Goal: Find contact information: Obtain details needed to contact an individual or organization

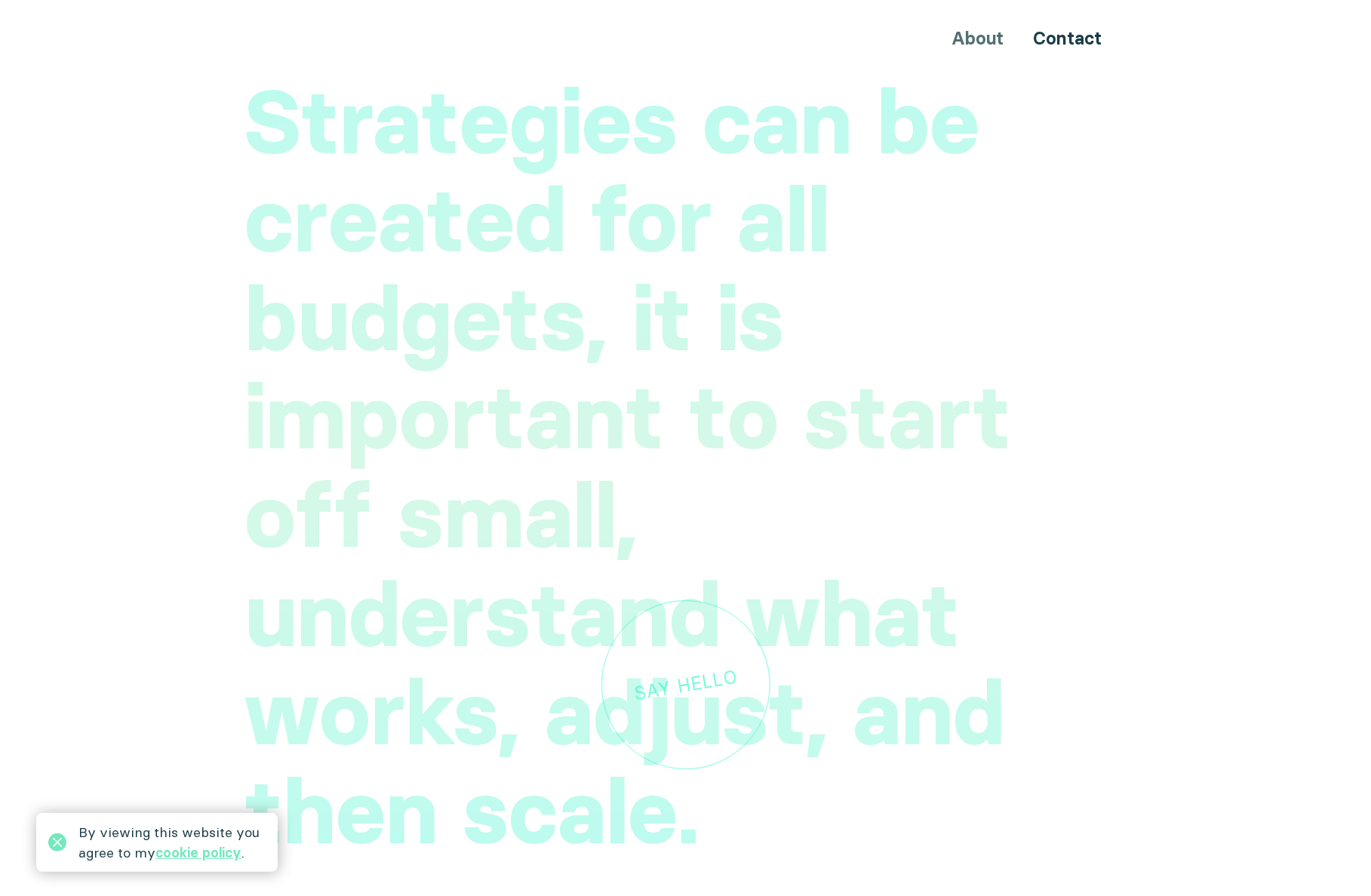
scroll to position [4326, 0]
click at [700, 664] on div "Say hello" at bounding box center [685, 681] width 106 height 36
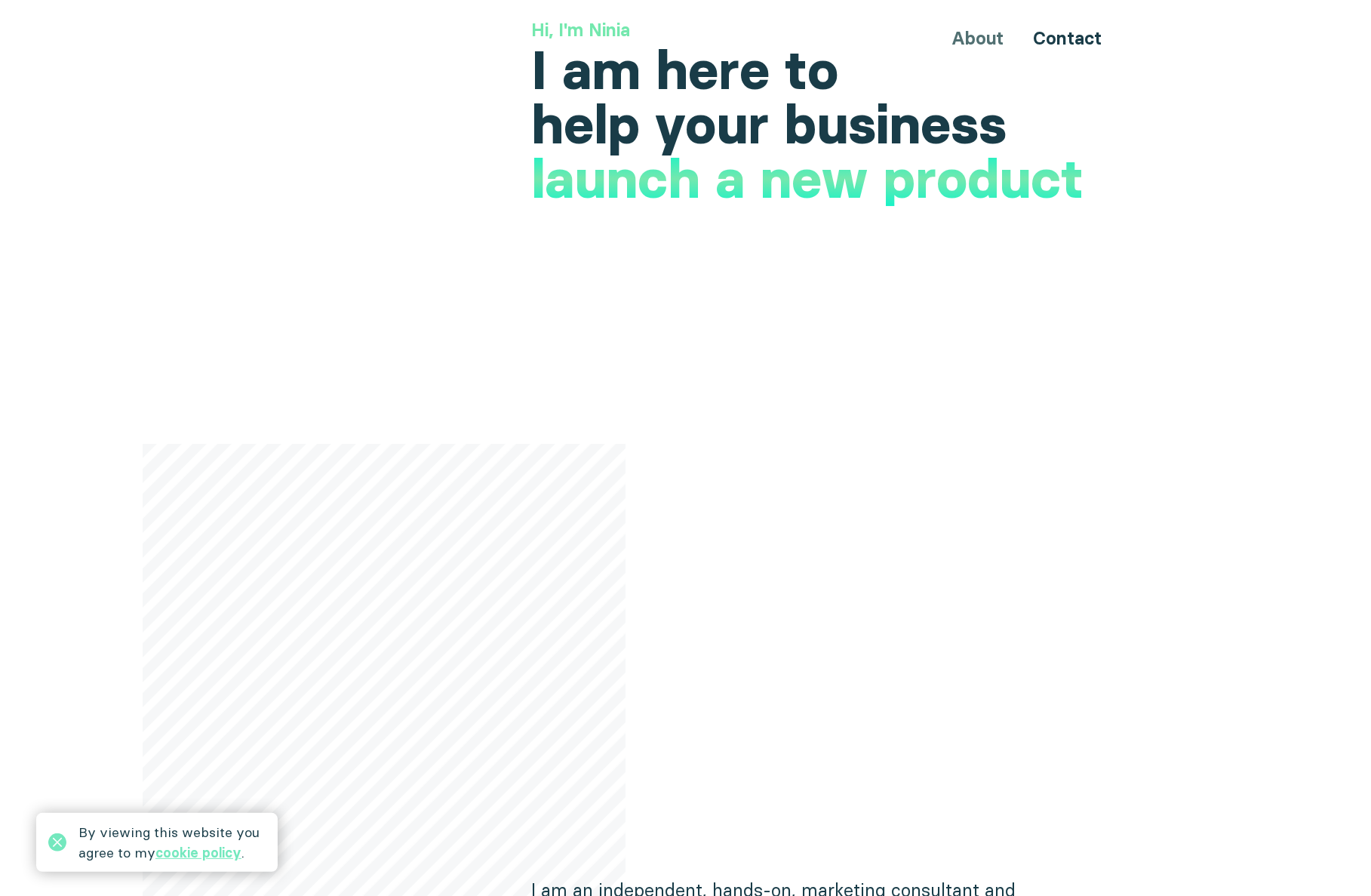
scroll to position [0, 0]
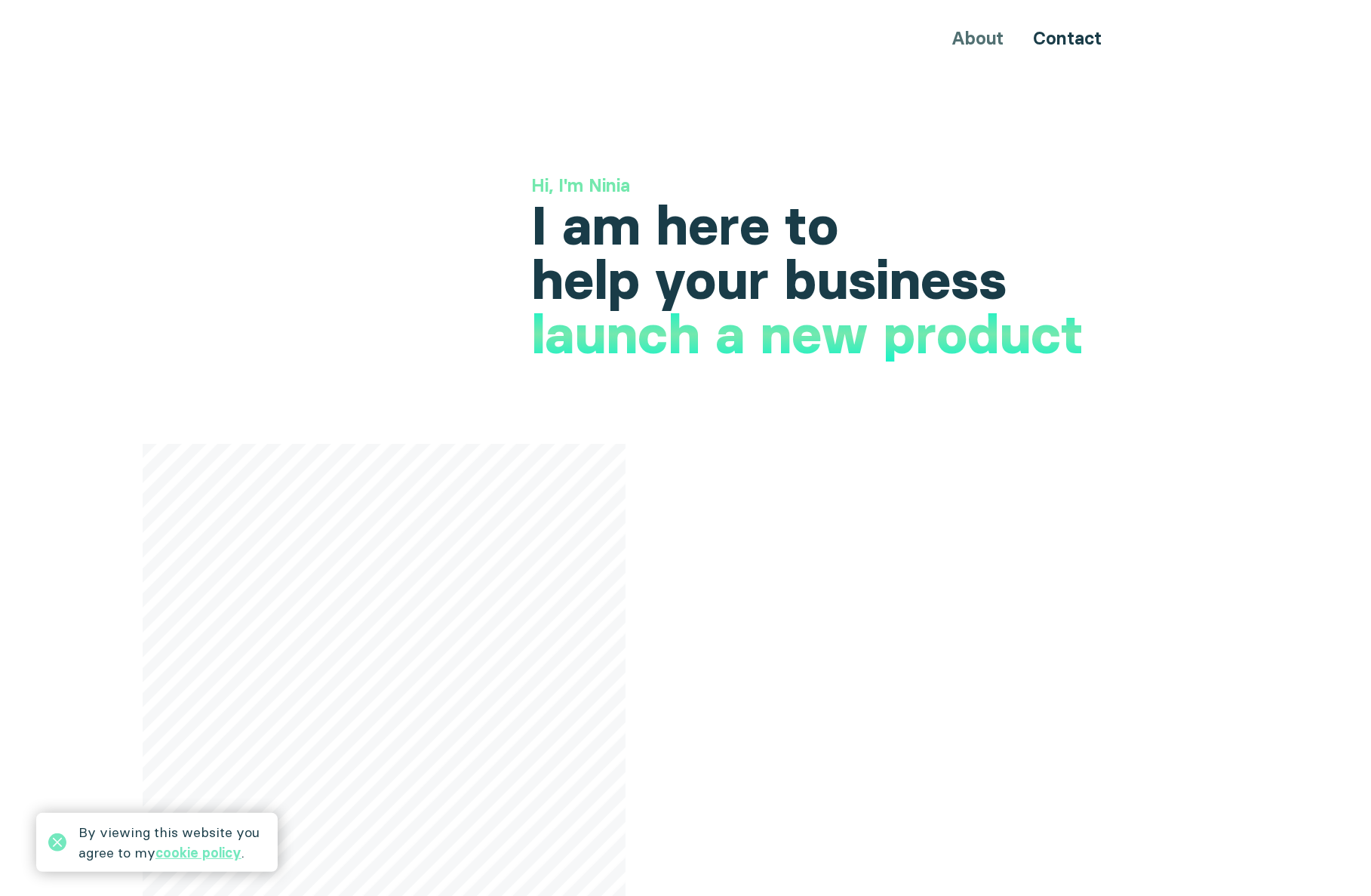
click at [198, 850] on link "cookie policy" at bounding box center [198, 852] width 86 height 17
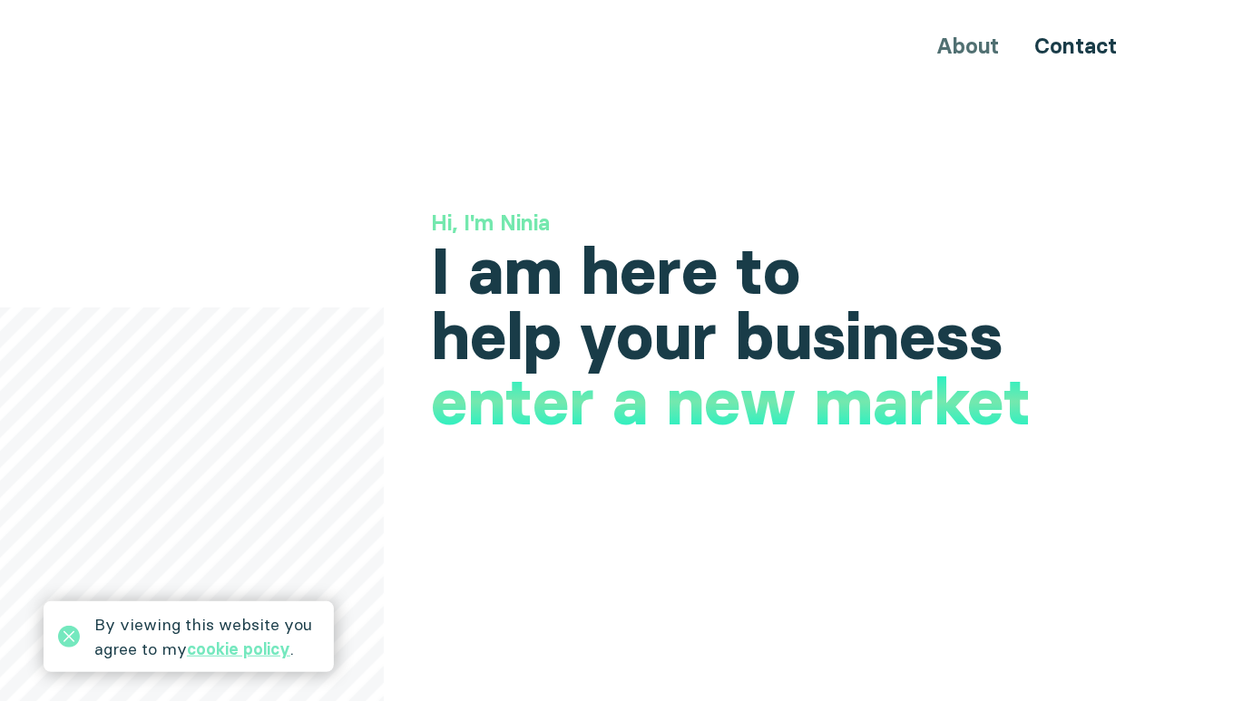
click at [70, 643] on icon at bounding box center [69, 637] width 22 height 22
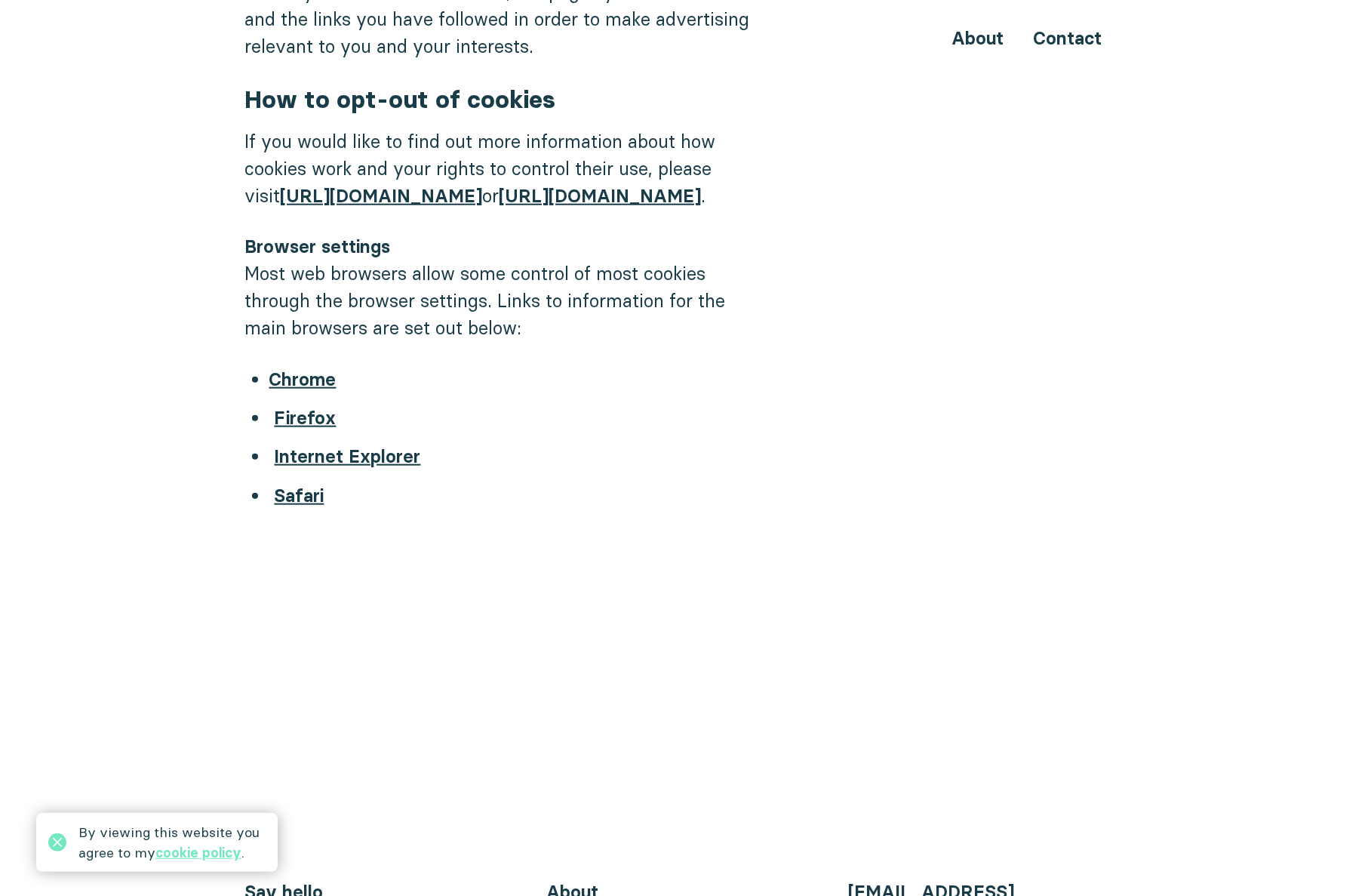
scroll to position [1860, 0]
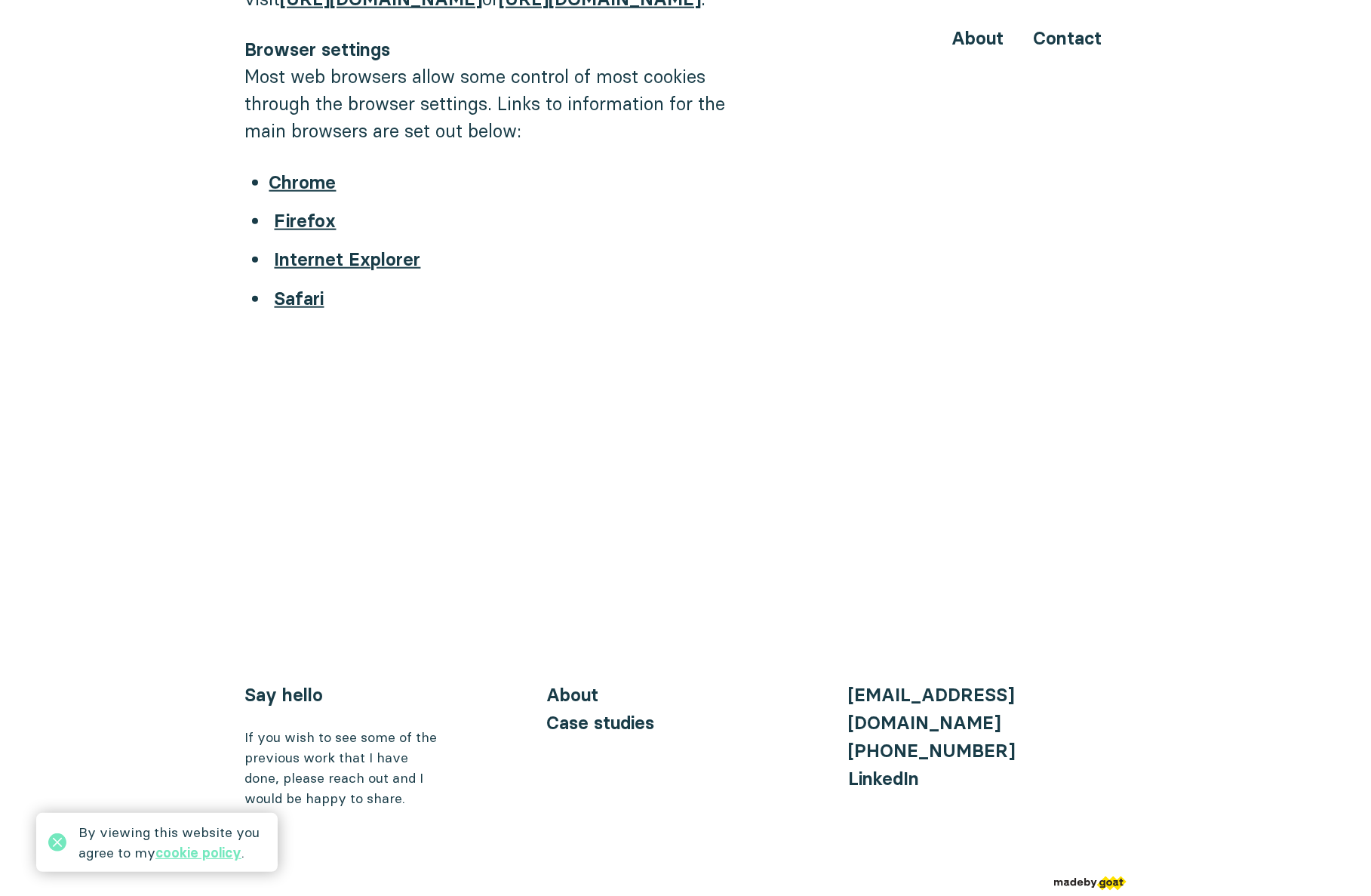
click at [382, 770] on div "If you wish to see some of the previous work that I have done, please reach out…" at bounding box center [344, 768] width 196 height 82
click at [386, 769] on div "If you wish to see some of the previous work that I have done, please reach out…" at bounding box center [344, 768] width 196 height 82
click at [308, 691] on link "Say hello" at bounding box center [285, 695] width 78 height 22
click at [617, 725] on link "Case studies" at bounding box center [601, 723] width 108 height 22
click at [616, 729] on link "Case studies" at bounding box center [601, 723] width 108 height 22
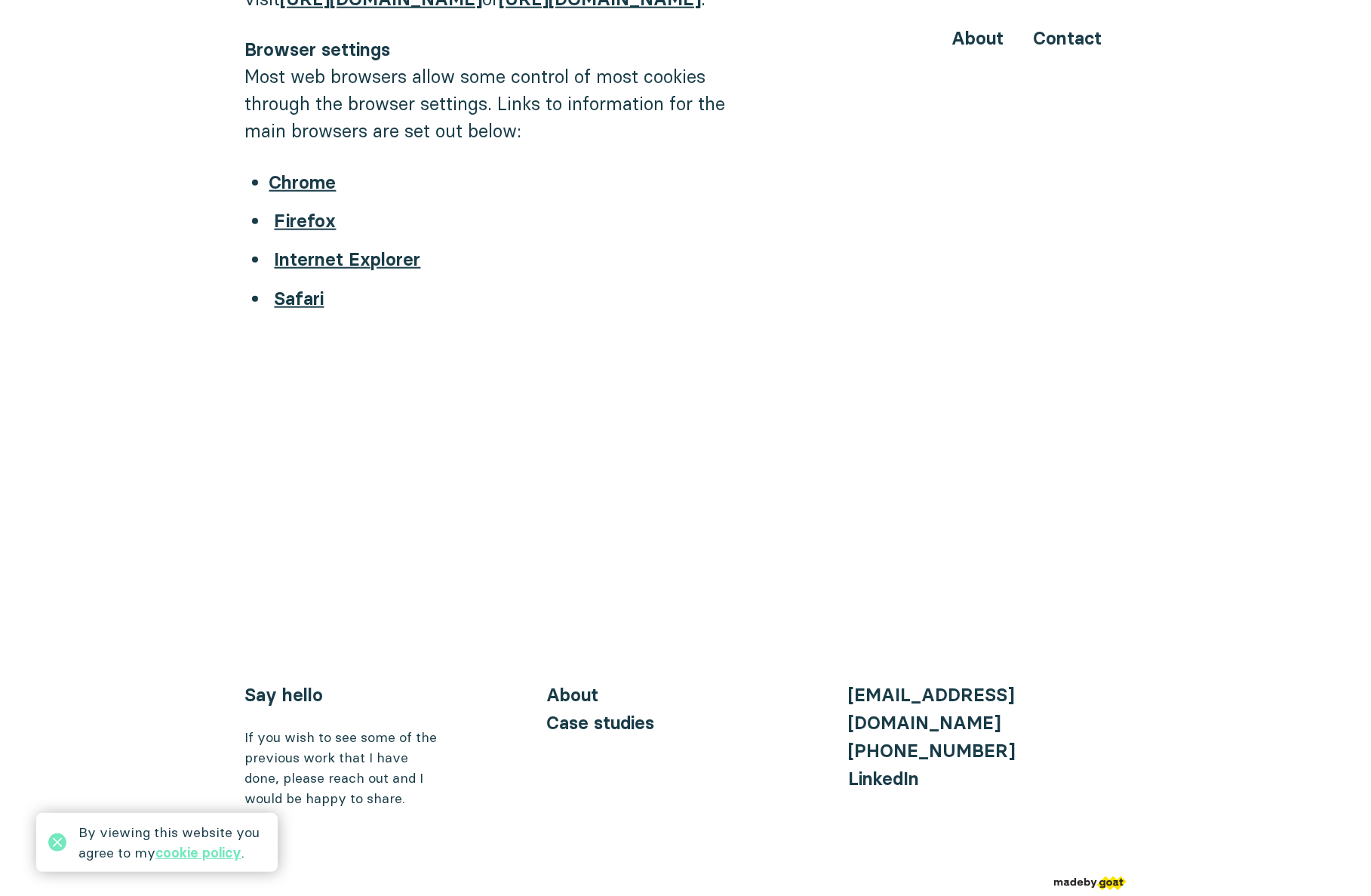
click at [619, 728] on link "Case studies" at bounding box center [601, 723] width 108 height 22
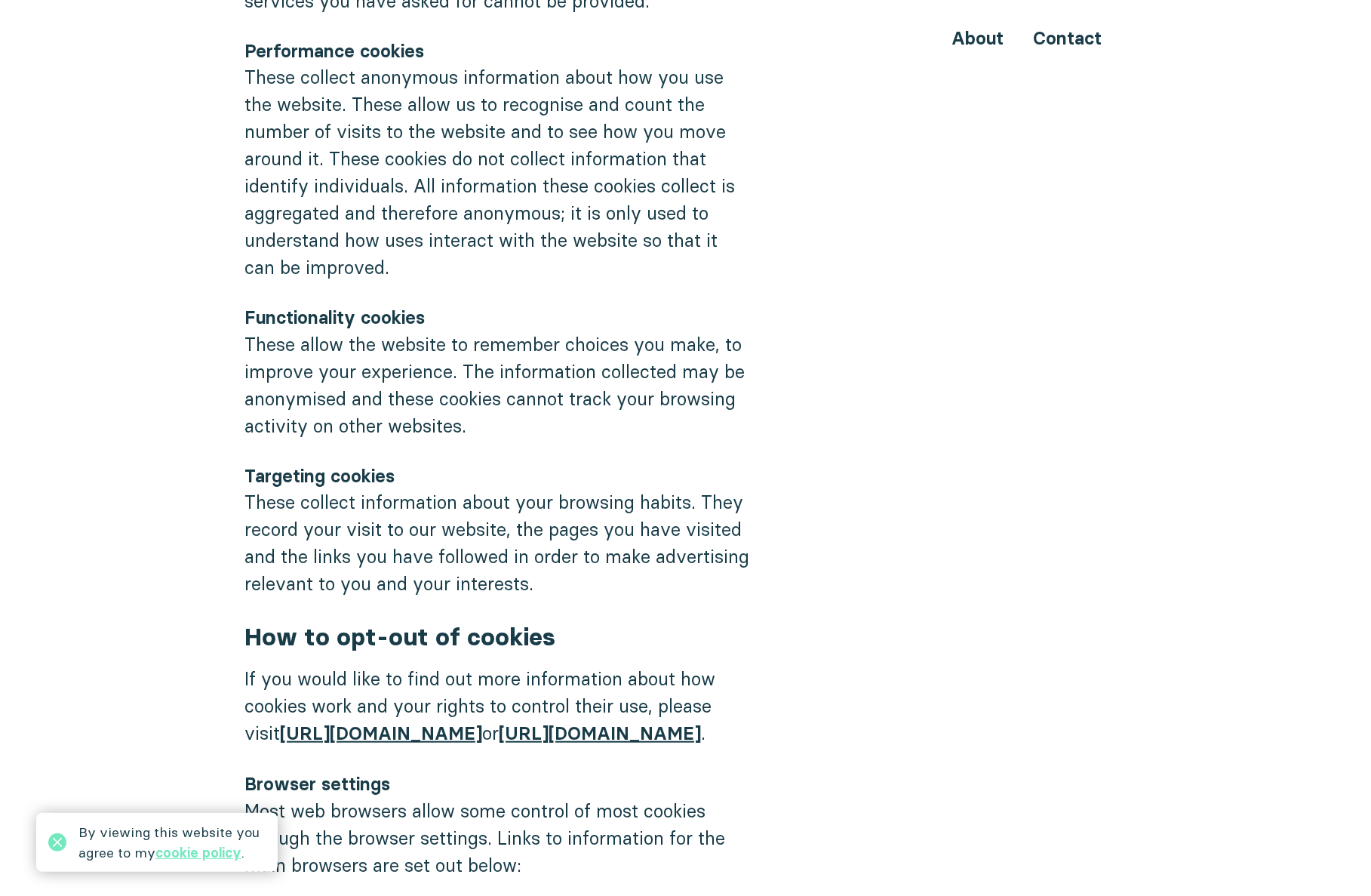
scroll to position [1099, 0]
